Goal: Information Seeking & Learning: Learn about a topic

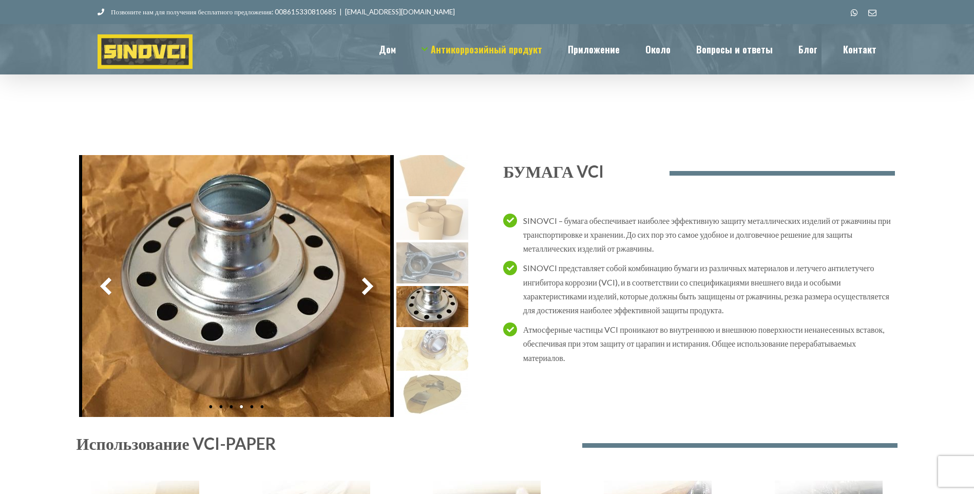
click at [445, 215] on img at bounding box center [432, 219] width 72 height 41
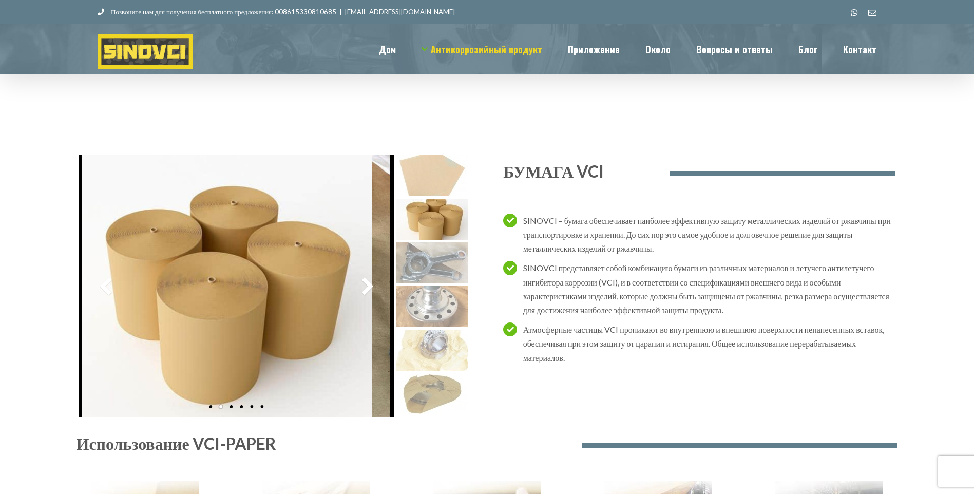
click at [448, 276] on img at bounding box center [432, 262] width 72 height 41
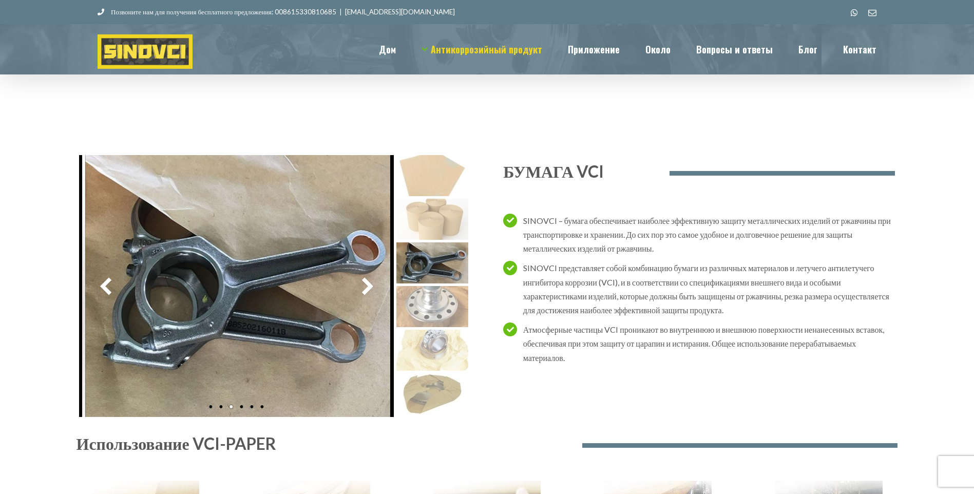
click at [449, 337] on div "Использование VCI-PAPER" at bounding box center [486, 493] width 821 height 332
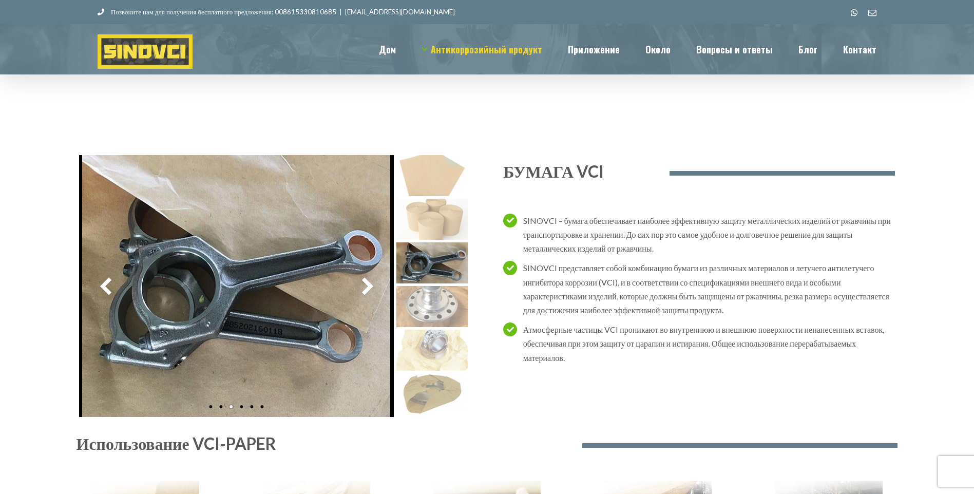
click at [451, 303] on img at bounding box center [432, 306] width 72 height 41
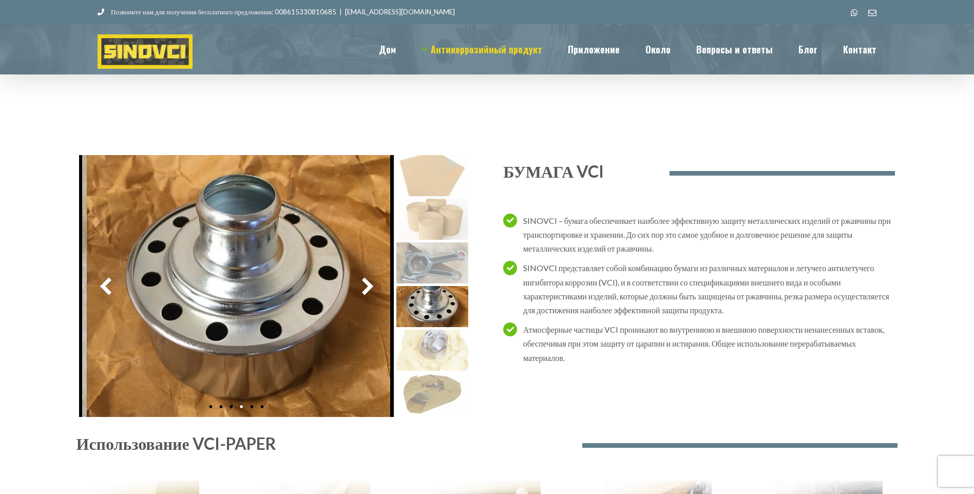
click at [430, 401] on div "Использование VCI-PAPER" at bounding box center [486, 493] width 821 height 332
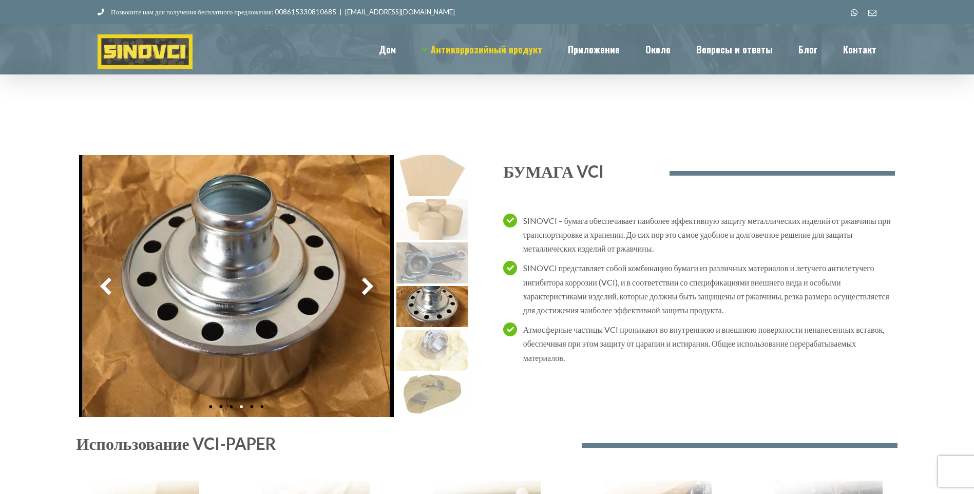
click at [439, 385] on div "Использование VCI-PAPER" at bounding box center [486, 493] width 821 height 332
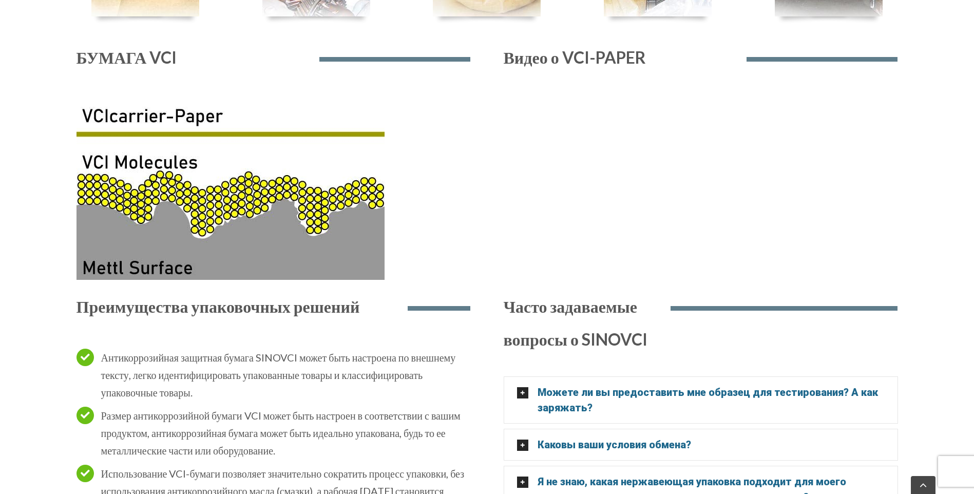
scroll to position [770, 0]
